Goal: Task Accomplishment & Management: Manage account settings

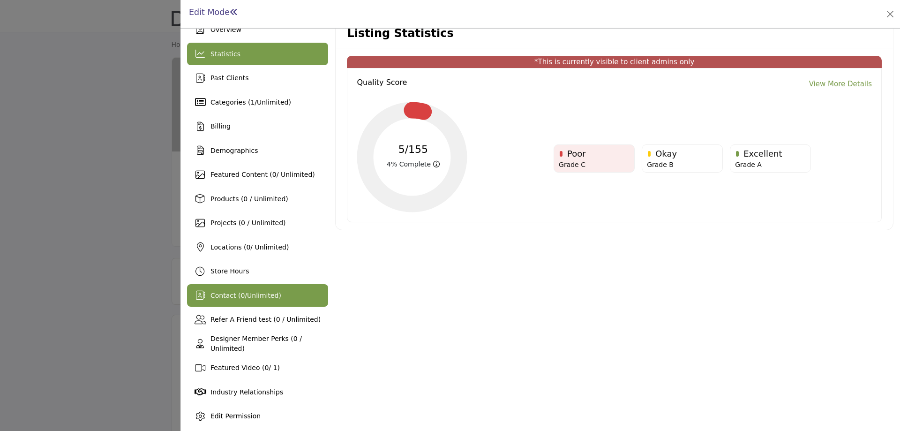
scroll to position [44, 0]
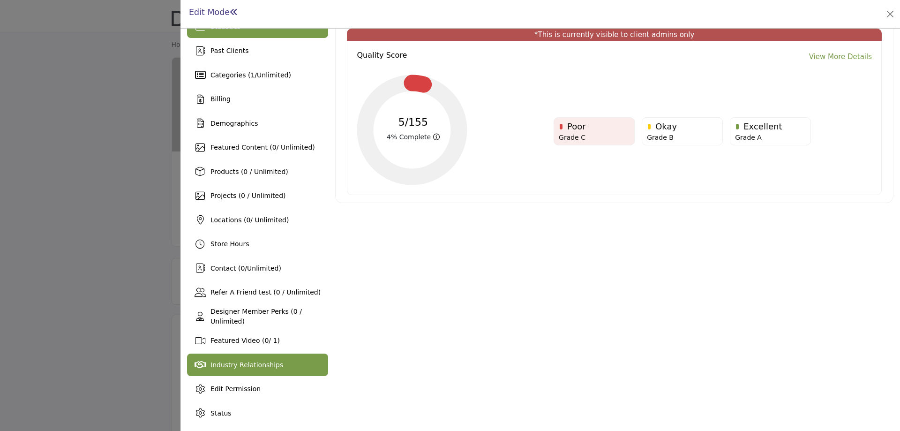
click at [237, 362] on span "Industry Relationships" at bounding box center [246, 364] width 73 height 7
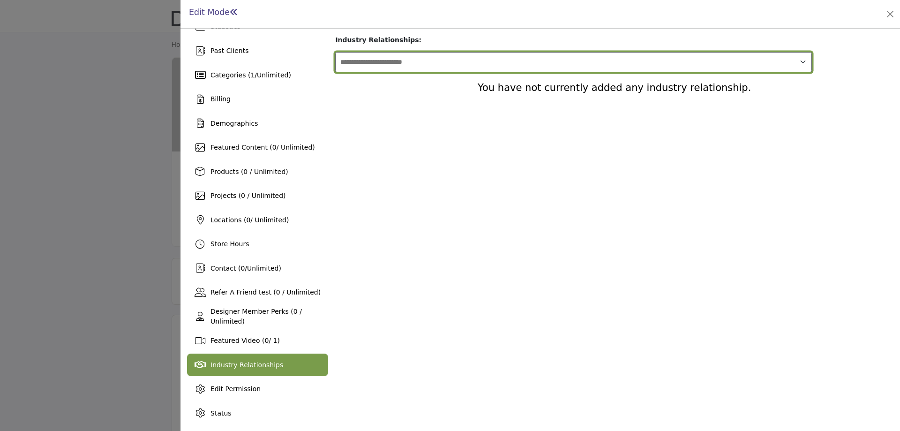
click at [698, 52] on select "**********" at bounding box center [573, 62] width 477 height 20
select select "**********"
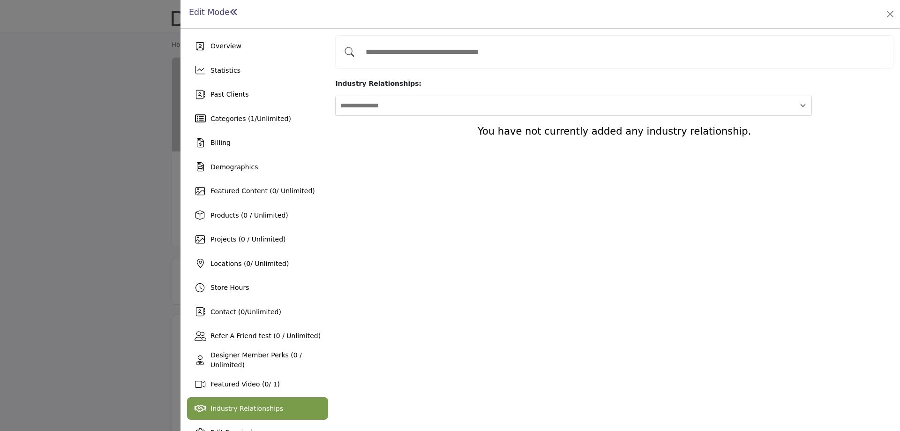
click at [453, 45] on input "Add and rate your Industry Relationships" at bounding box center [624, 52] width 526 height 21
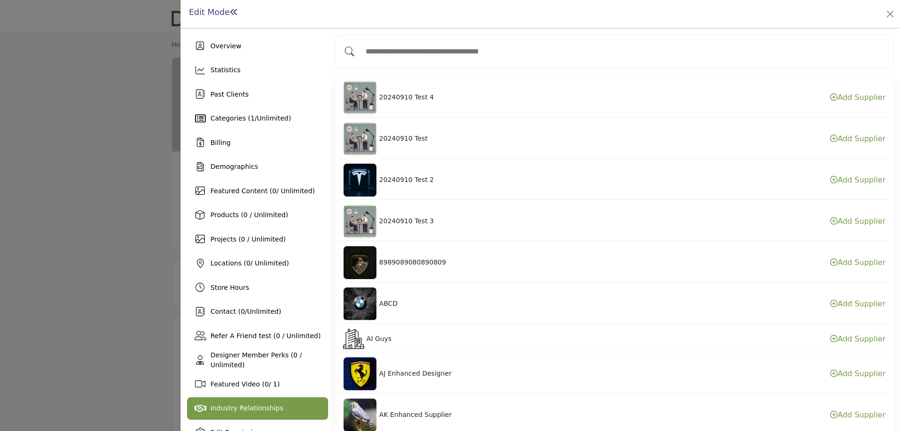
click at [841, 95] on link "Add Supplier" at bounding box center [857, 97] width 55 height 9
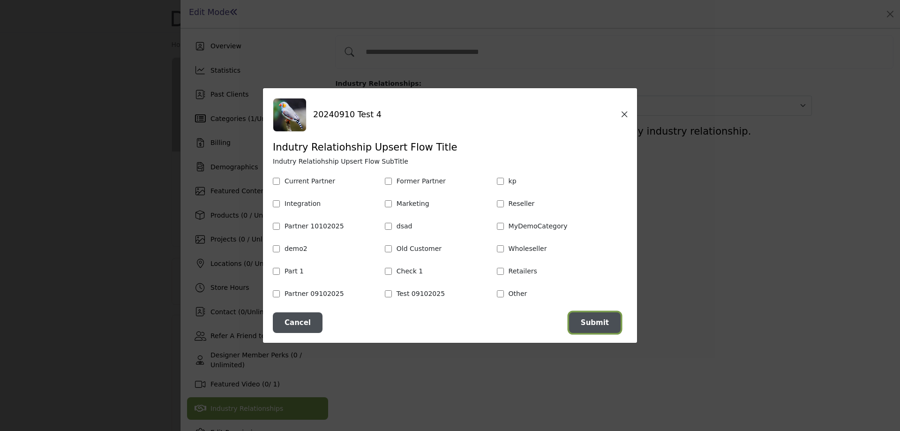
click at [600, 324] on span "Submit" at bounding box center [595, 322] width 28 height 8
click at [591, 321] on span "Submit" at bounding box center [595, 322] width 28 height 8
click at [607, 326] on span "Submit" at bounding box center [595, 322] width 28 height 8
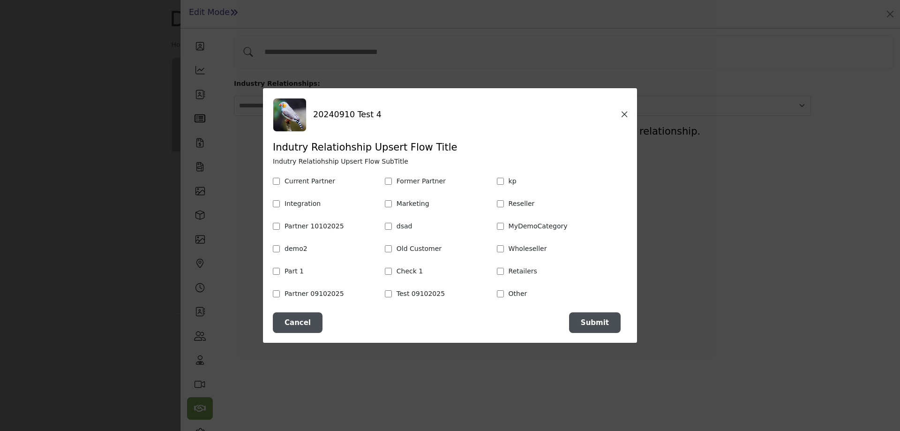
click at [622, 115] on icon "Close" at bounding box center [624, 114] width 6 height 7
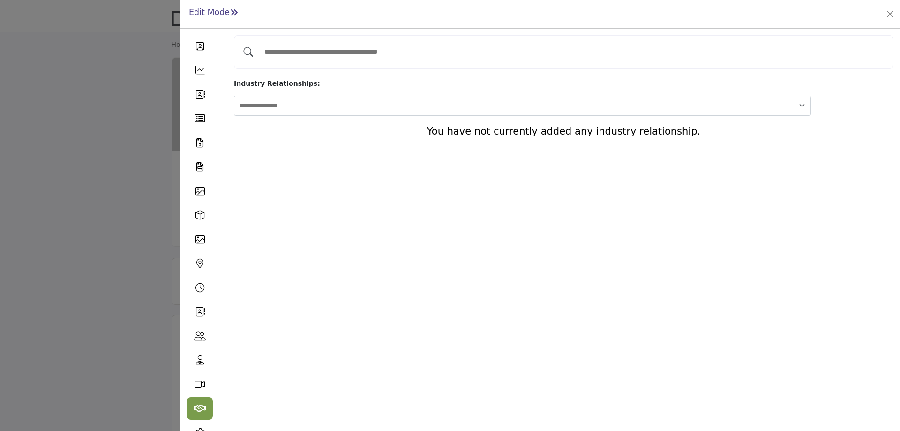
click at [233, 15] on span at bounding box center [234, 12] width 8 height 8
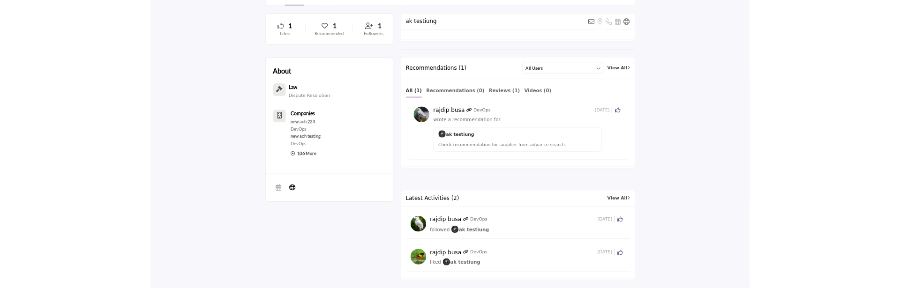
scroll to position [238, 0]
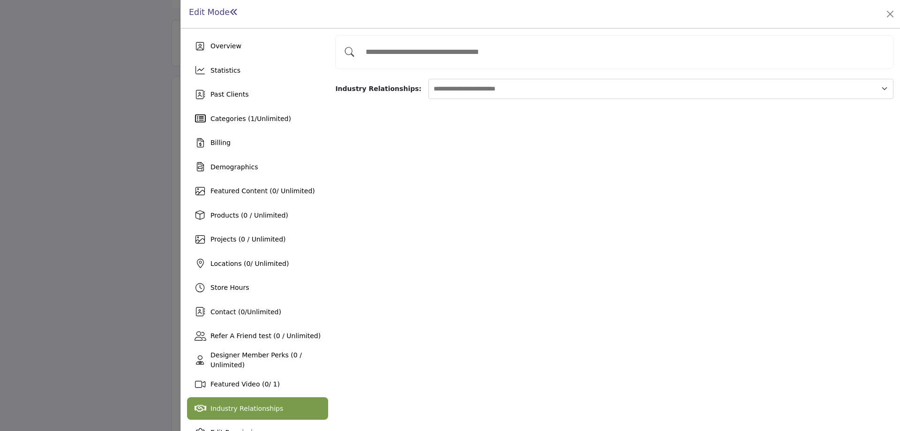
click at [256, 405] on span "Industry Relationships" at bounding box center [246, 407] width 73 height 7
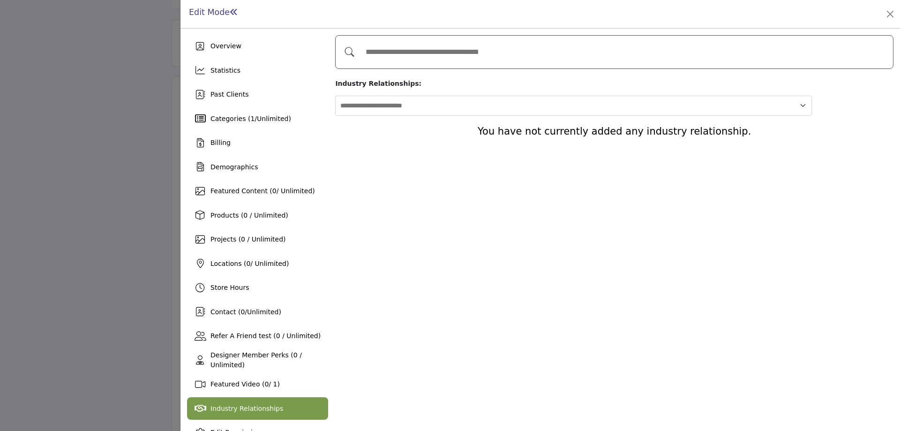
click at [492, 42] on input "Add and rate your Industry Relationships" at bounding box center [624, 52] width 526 height 21
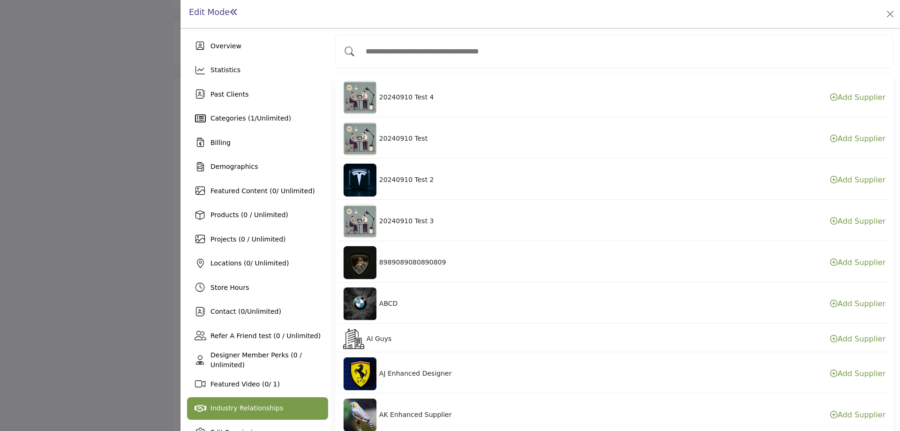
click at [856, 137] on link "Add Supplier" at bounding box center [857, 138] width 55 height 9
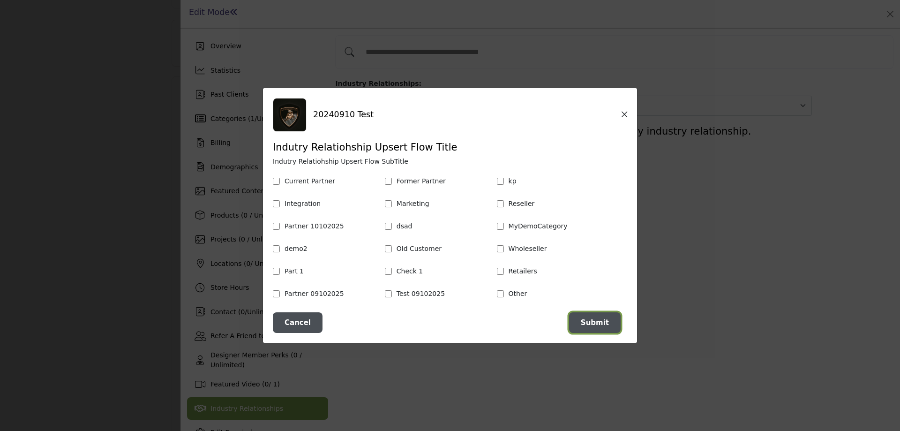
click at [595, 323] on span "Submit" at bounding box center [595, 322] width 28 height 8
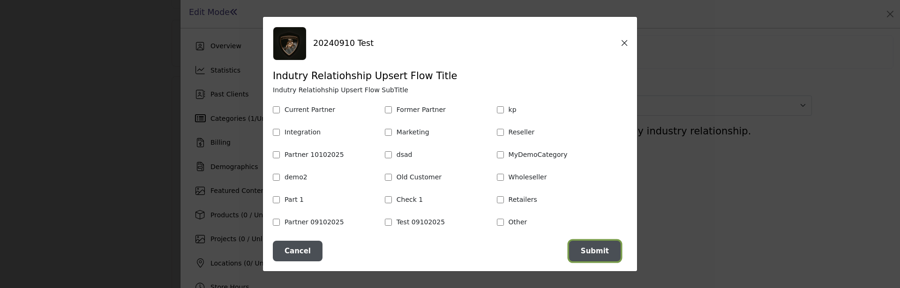
click at [595, 253] on span "Submit" at bounding box center [595, 251] width 28 height 8
click at [625, 45] on icon "Close" at bounding box center [624, 43] width 6 height 7
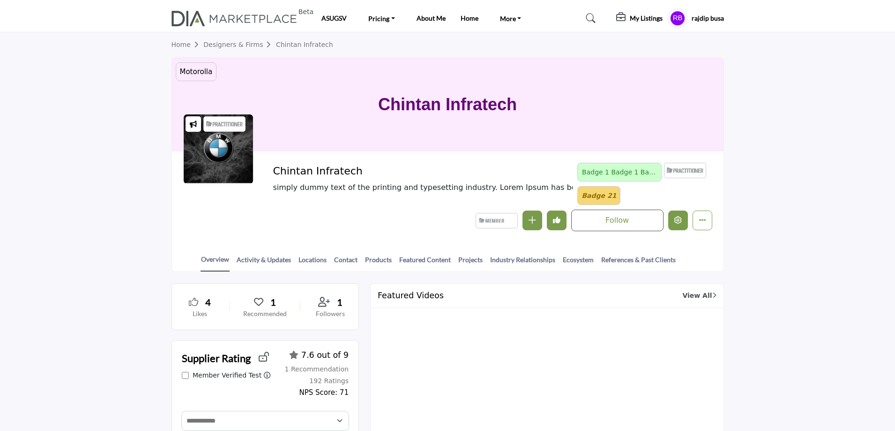
click at [677, 225] on button "Edit company" at bounding box center [678, 220] width 20 height 20
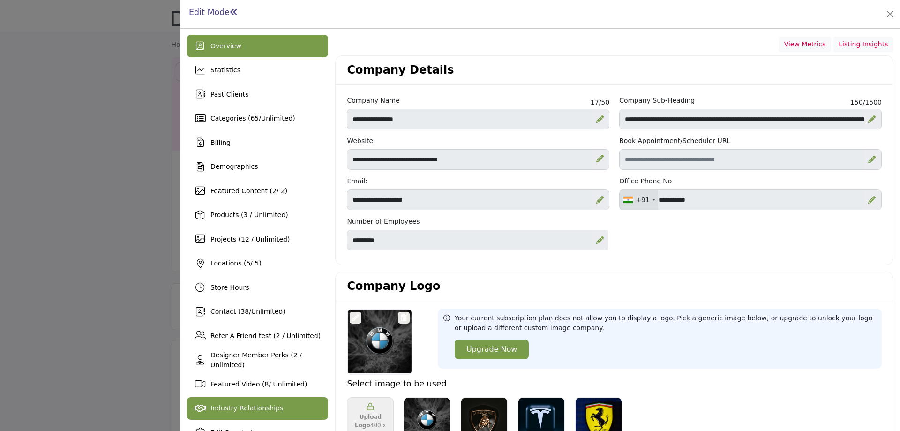
click at [244, 288] on span "Industry Relationships" at bounding box center [246, 407] width 73 height 7
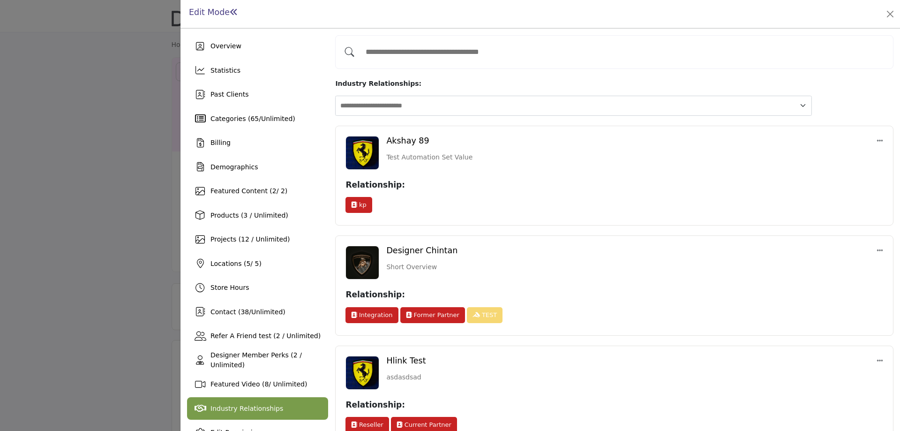
click at [876, 247] on icon at bounding box center [879, 250] width 7 height 7
click at [529, 159] on div "Akshay 89 Test Automation Set Value Edit Delete Relationship:" at bounding box center [614, 176] width 538 height 80
click at [876, 247] on icon at bounding box center [879, 250] width 7 height 7
click at [839, 263] on button "Edit" at bounding box center [838, 270] width 87 height 15
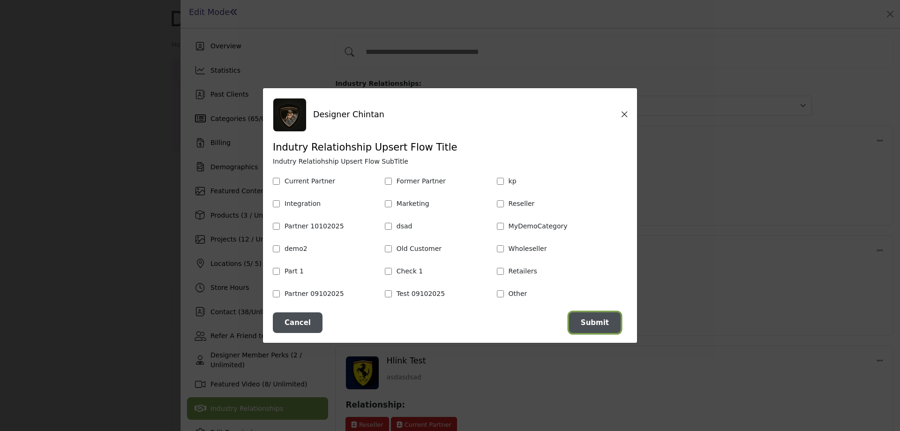
click at [605, 288] on span "Submit" at bounding box center [595, 322] width 28 height 8
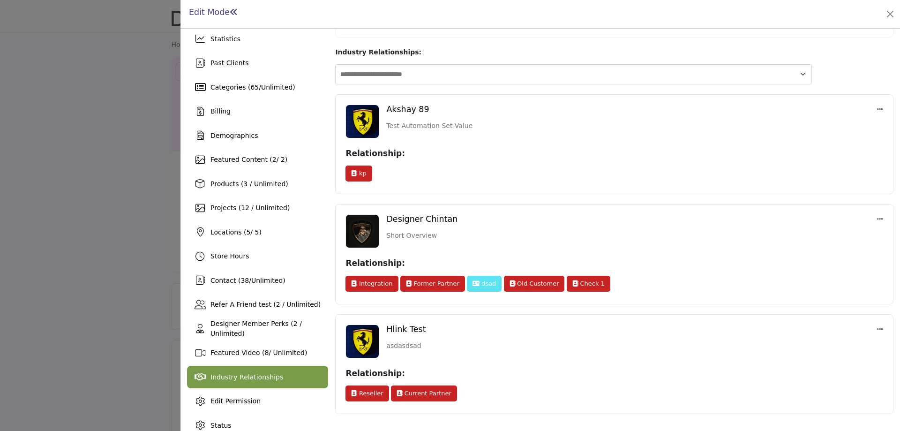
scroll to position [44, 0]
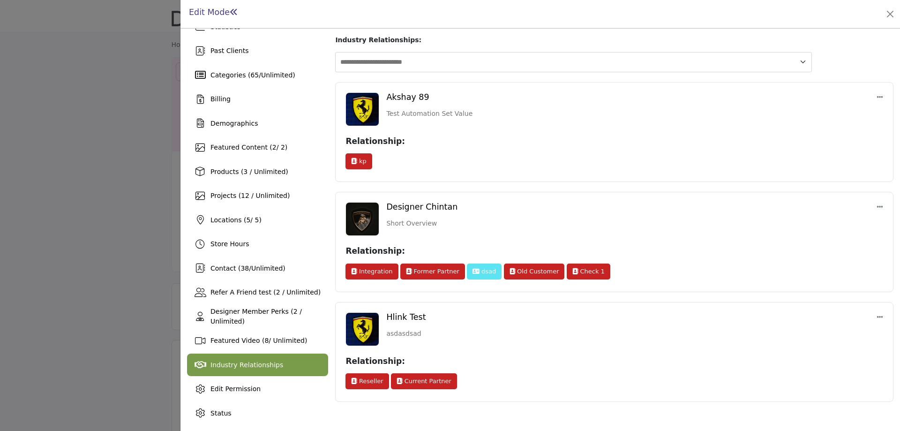
click at [877, 203] on icon at bounding box center [879, 206] width 7 height 7
click at [822, 219] on button "Edit" at bounding box center [838, 226] width 87 height 15
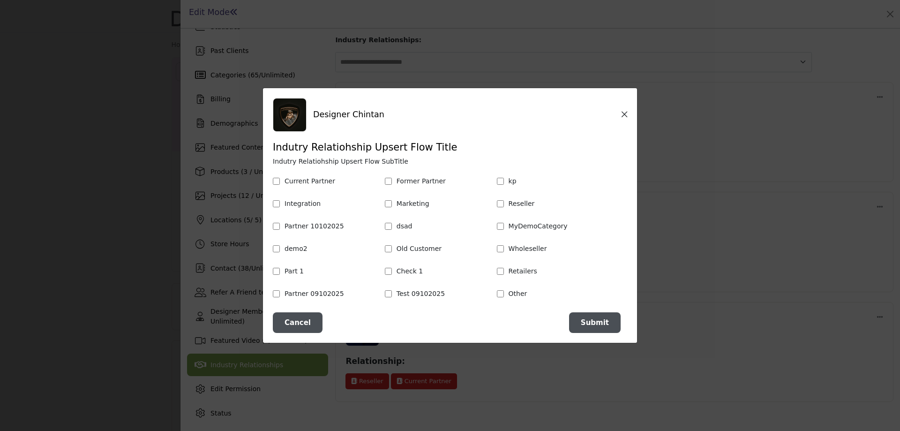
click at [624, 112] on icon "Close" at bounding box center [624, 114] width 6 height 7
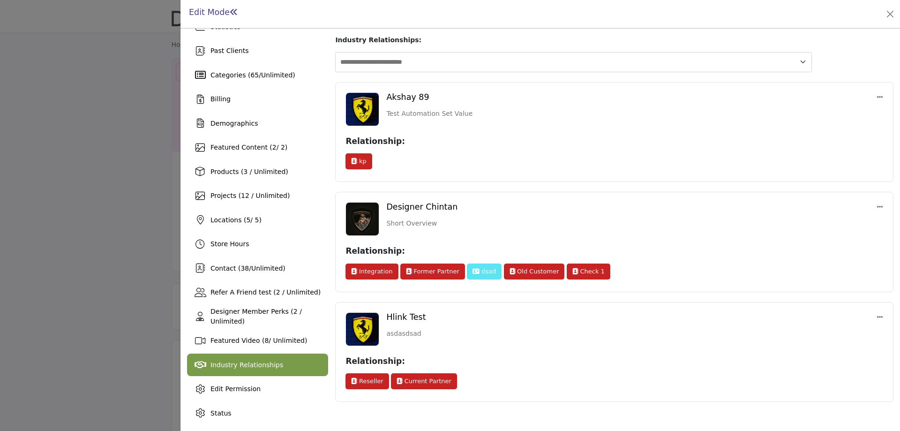
click at [126, 115] on div at bounding box center [450, 215] width 900 height 431
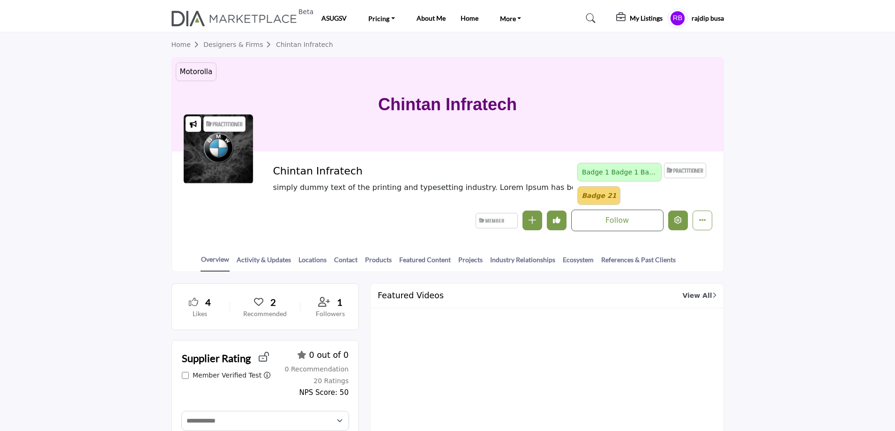
click at [682, 224] on button "Edit company" at bounding box center [678, 220] width 20 height 20
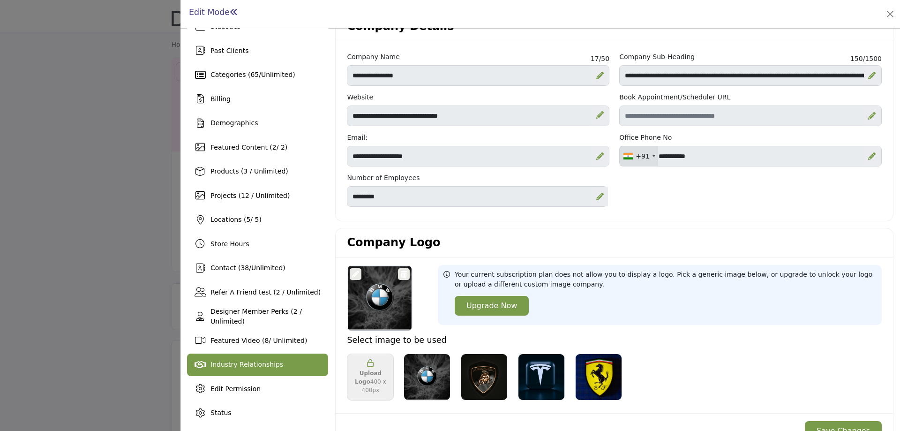
click at [241, 288] on span "Industry Relationships" at bounding box center [246, 363] width 73 height 7
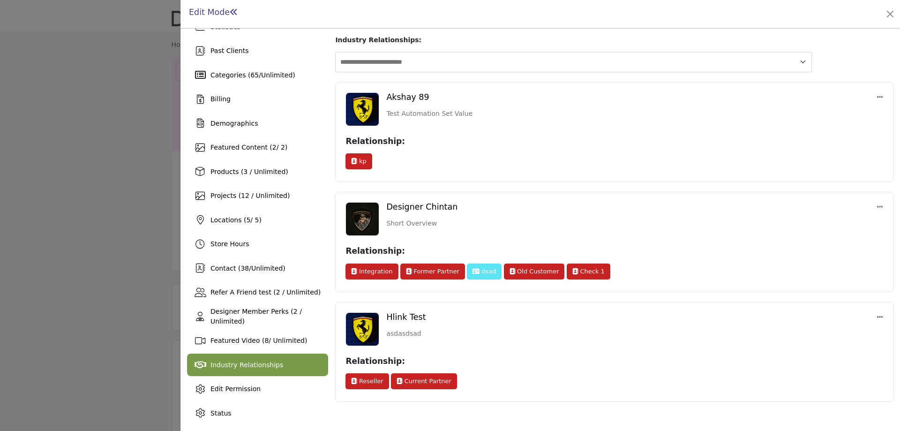
click at [876, 203] on icon at bounding box center [879, 206] width 7 height 7
click at [839, 219] on button "Edit" at bounding box center [838, 226] width 87 height 15
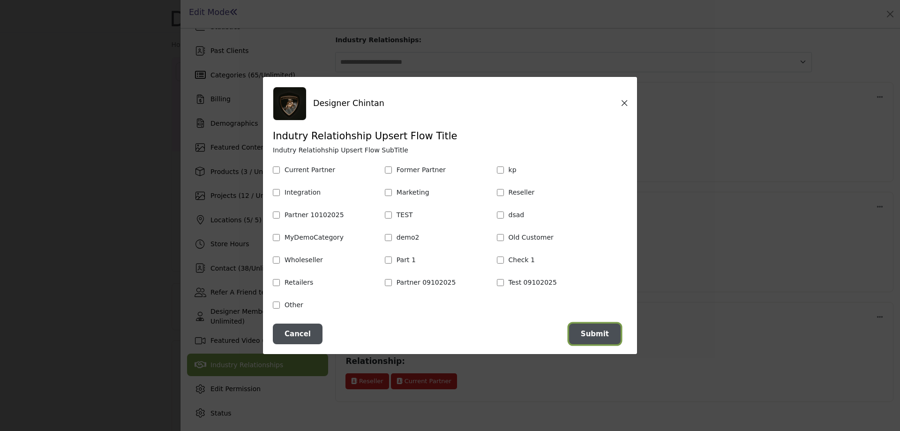
click at [590, 288] on span "Submit" at bounding box center [595, 333] width 28 height 8
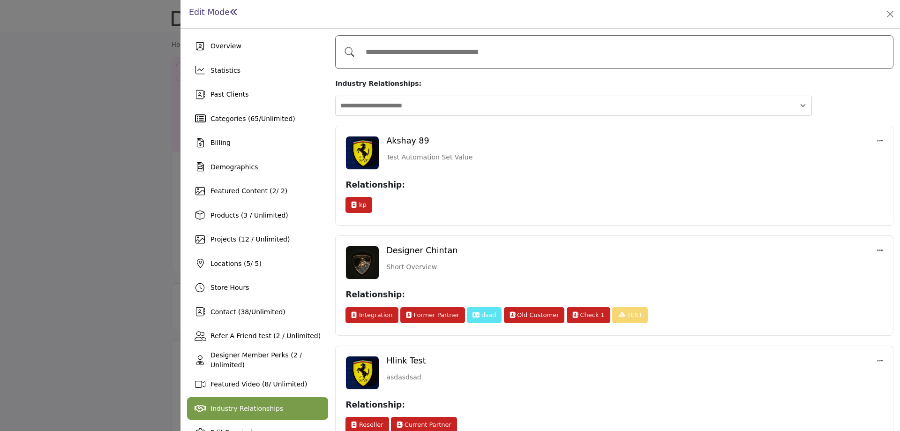
click at [448, 58] on input "Add and rate your Industry Relationships" at bounding box center [624, 52] width 526 height 21
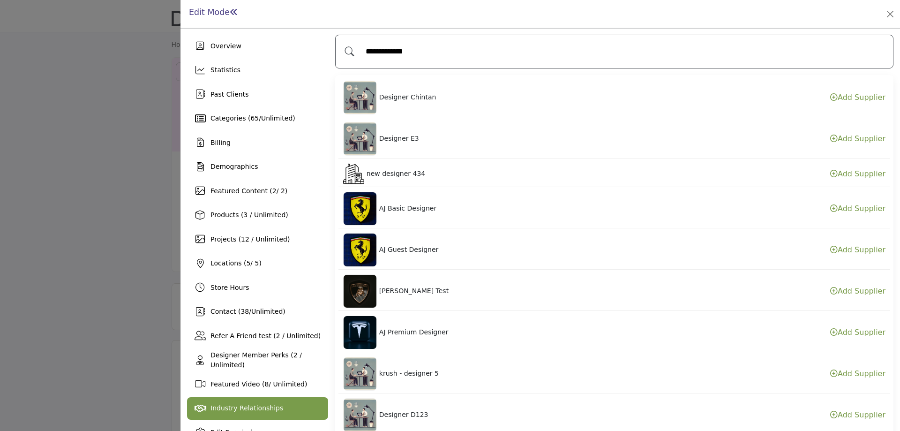
type input "**********"
click at [853, 96] on link "Add Supplier" at bounding box center [857, 97] width 55 height 9
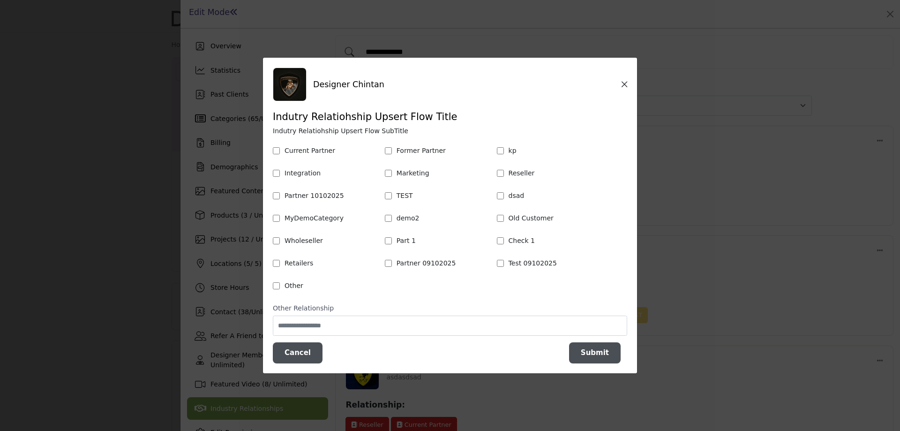
click at [504, 261] on div "Test 09102025" at bounding box center [550, 263] width 106 height 10
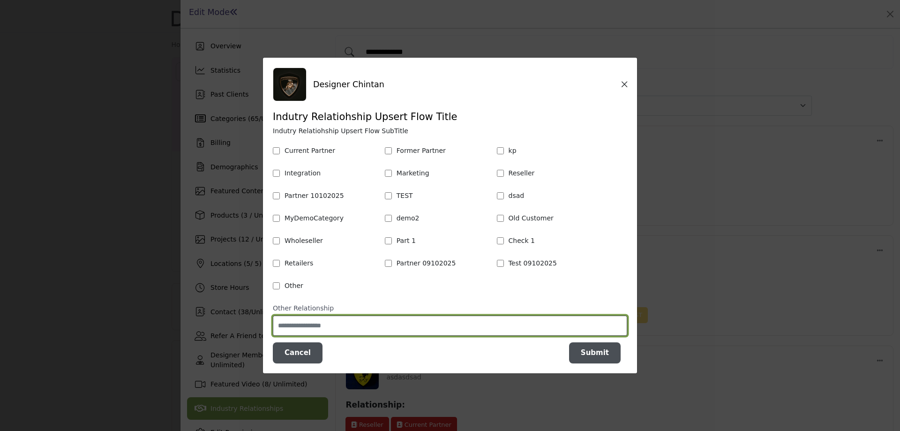
click at [371, 288] on input "Other Relationship" at bounding box center [450, 325] width 354 height 20
type input "******"
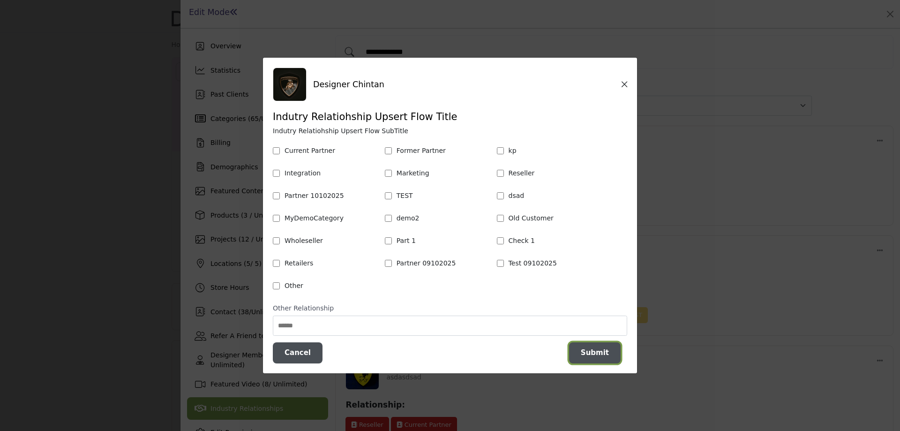
click at [605, 288] on span "Submit" at bounding box center [595, 352] width 28 height 8
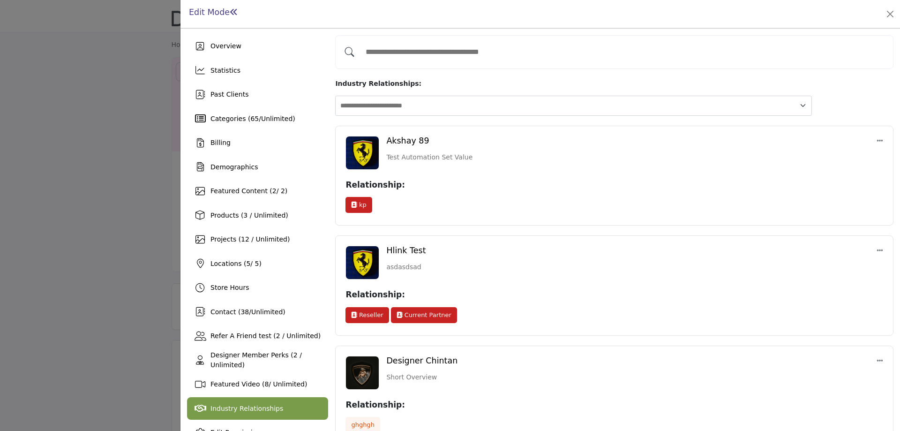
scroll to position [44, 0]
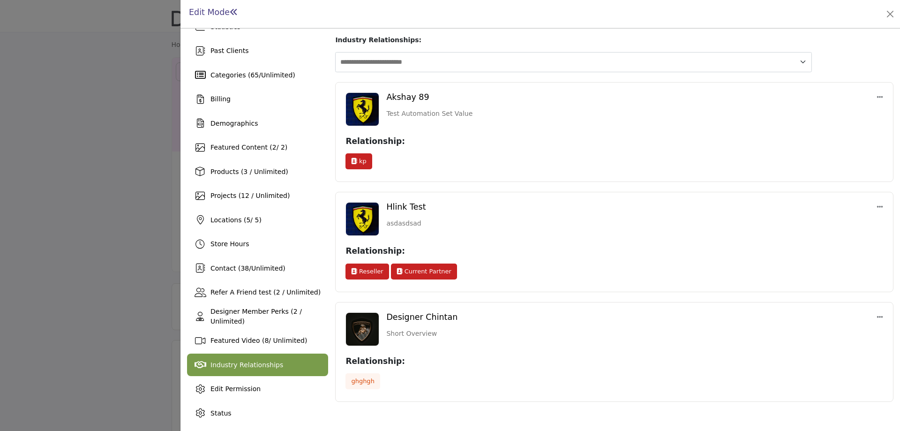
click at [292, 288] on div "Industry Relationships" at bounding box center [257, 364] width 141 height 22
click at [876, 288] on icon at bounding box center [879, 317] width 7 height 7
click at [811, 288] on button "Edit" at bounding box center [838, 336] width 87 height 15
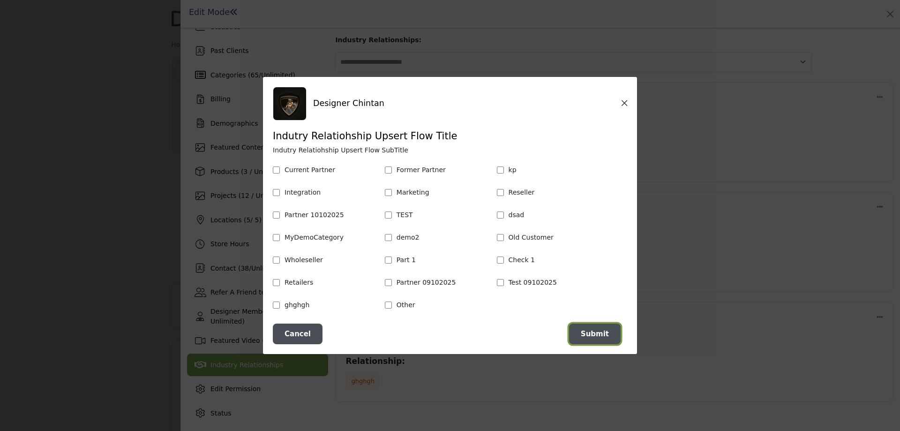
click at [598, 288] on span "Submit" at bounding box center [595, 333] width 28 height 8
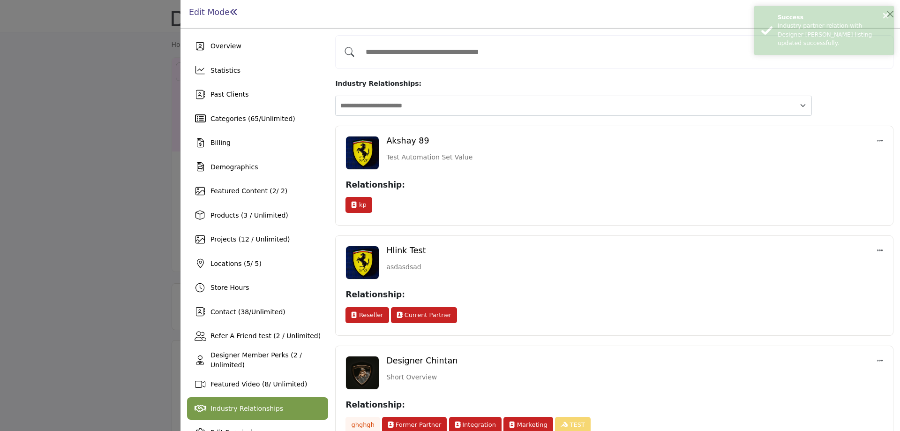
click at [437, 56] on input "Add and rate your Industry Relationships" at bounding box center [624, 52] width 526 height 21
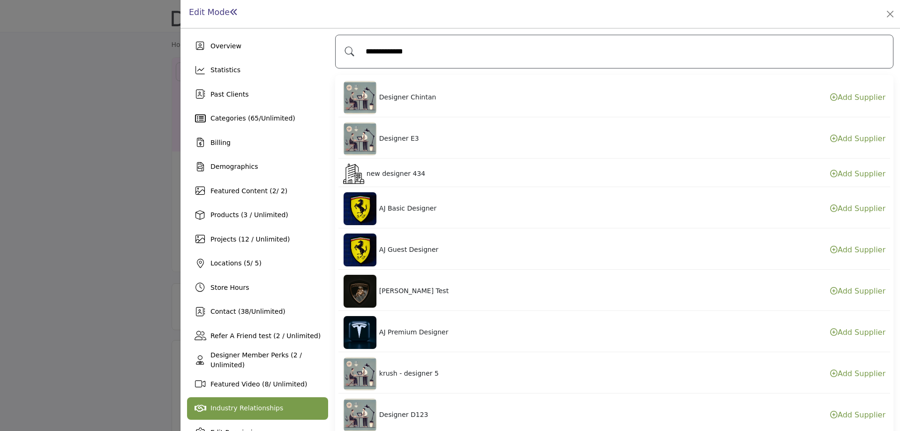
type input "**********"
click at [842, 97] on link "Add Supplier" at bounding box center [857, 97] width 55 height 9
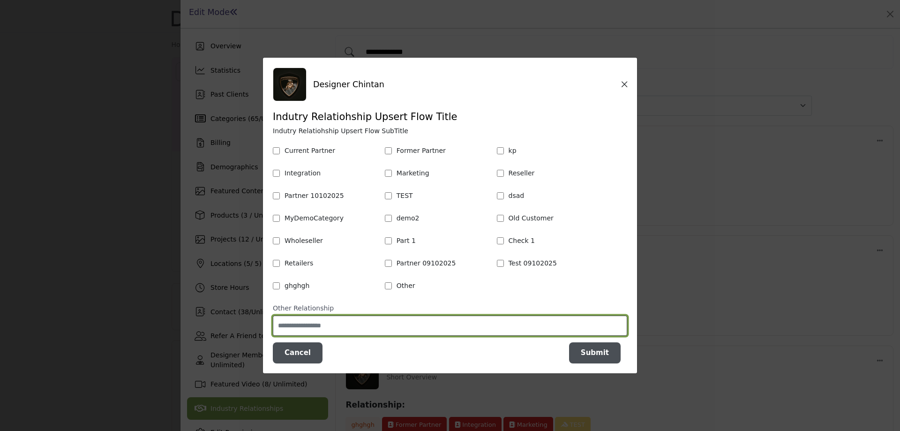
click at [347, 288] on input "Other Relationship" at bounding box center [450, 325] width 354 height 20
type input "***"
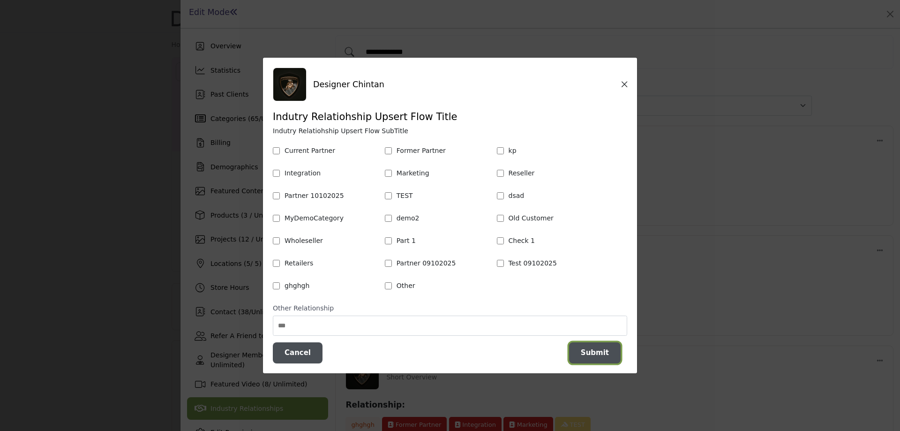
click at [592, 288] on span "Submit" at bounding box center [595, 352] width 28 height 8
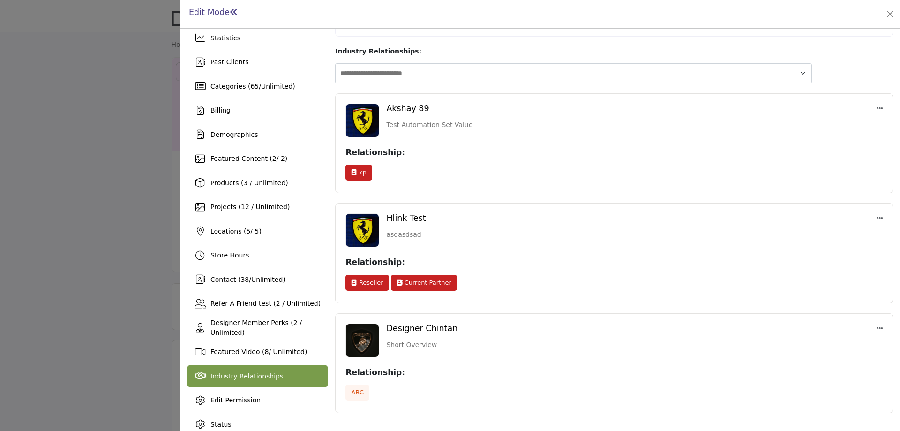
scroll to position [44, 0]
